Goal: Task Accomplishment & Management: Manage account settings

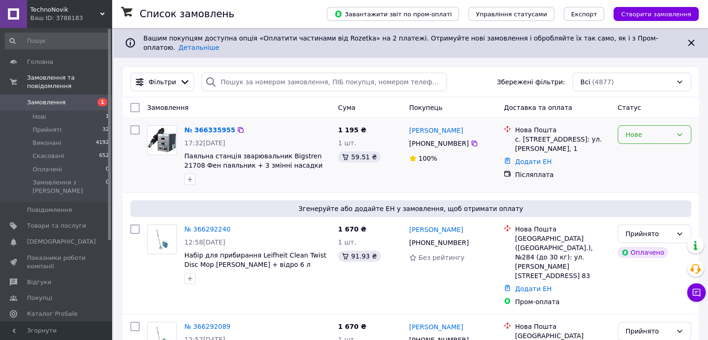
click at [672, 132] on div "Нове" at bounding box center [654, 134] width 74 height 19
click at [658, 149] on li "Прийнято" at bounding box center [653, 147] width 73 height 17
click at [208, 126] on link "№ 366335955" at bounding box center [207, 129] width 46 height 7
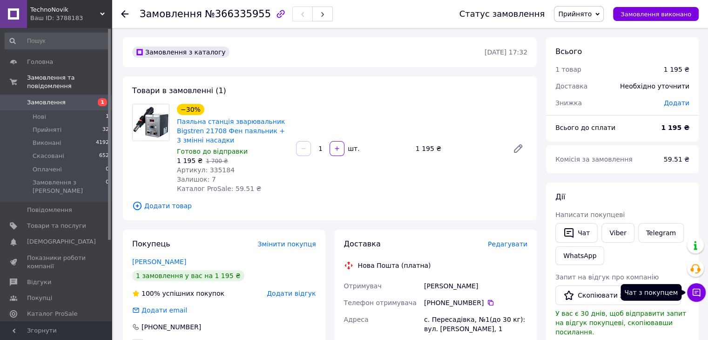
click at [692, 288] on icon at bounding box center [695, 292] width 9 height 9
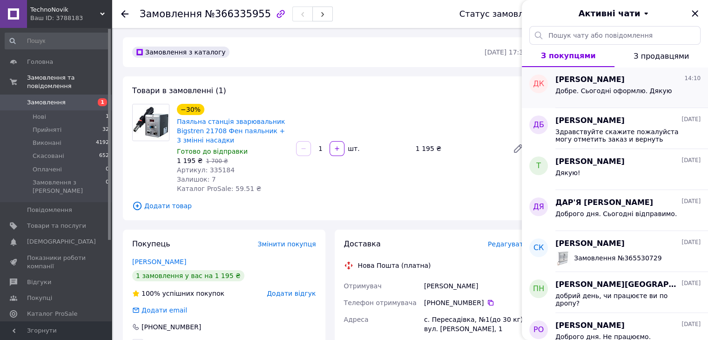
click at [611, 85] on div "Добре. Сьогодні оформлю. Дякую" at bounding box center [627, 92] width 145 height 15
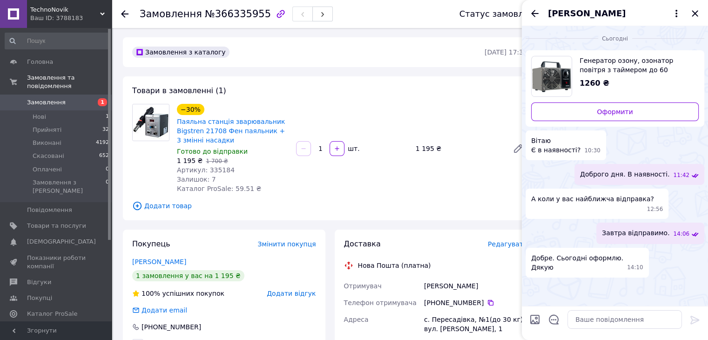
click at [700, 13] on div "Дмитрий Коньков" at bounding box center [615, 13] width 186 height 26
click at [693, 12] on icon "Закрити" at bounding box center [694, 13] width 6 height 6
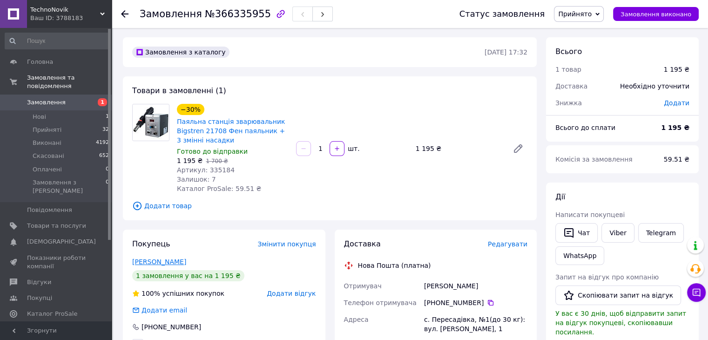
click at [186, 263] on link "Амбросімова Олександр" at bounding box center [159, 261] width 54 height 7
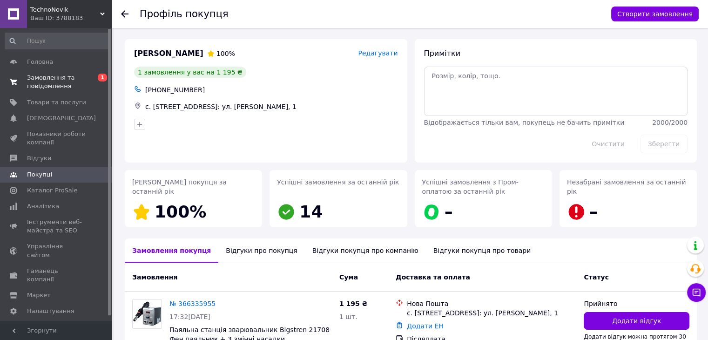
click at [43, 85] on span "Замовлення та повідомлення" at bounding box center [56, 82] width 59 height 17
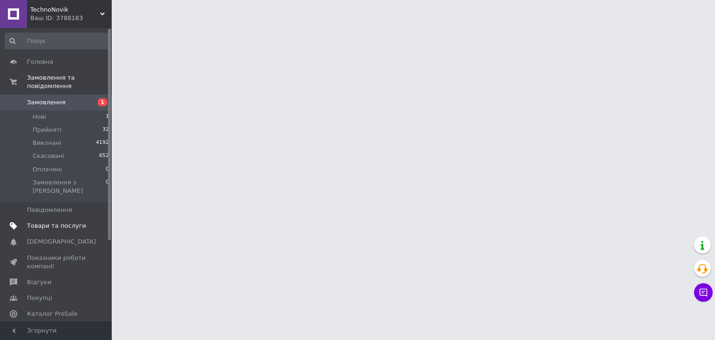
click at [78, 221] on span "Товари та послуги" at bounding box center [56, 225] width 59 height 8
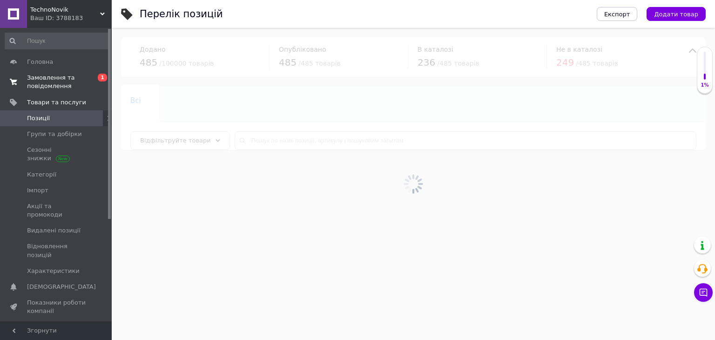
click at [58, 81] on span "Замовлення та повідомлення" at bounding box center [56, 82] width 59 height 17
